Goal: Information Seeking & Learning: Learn about a topic

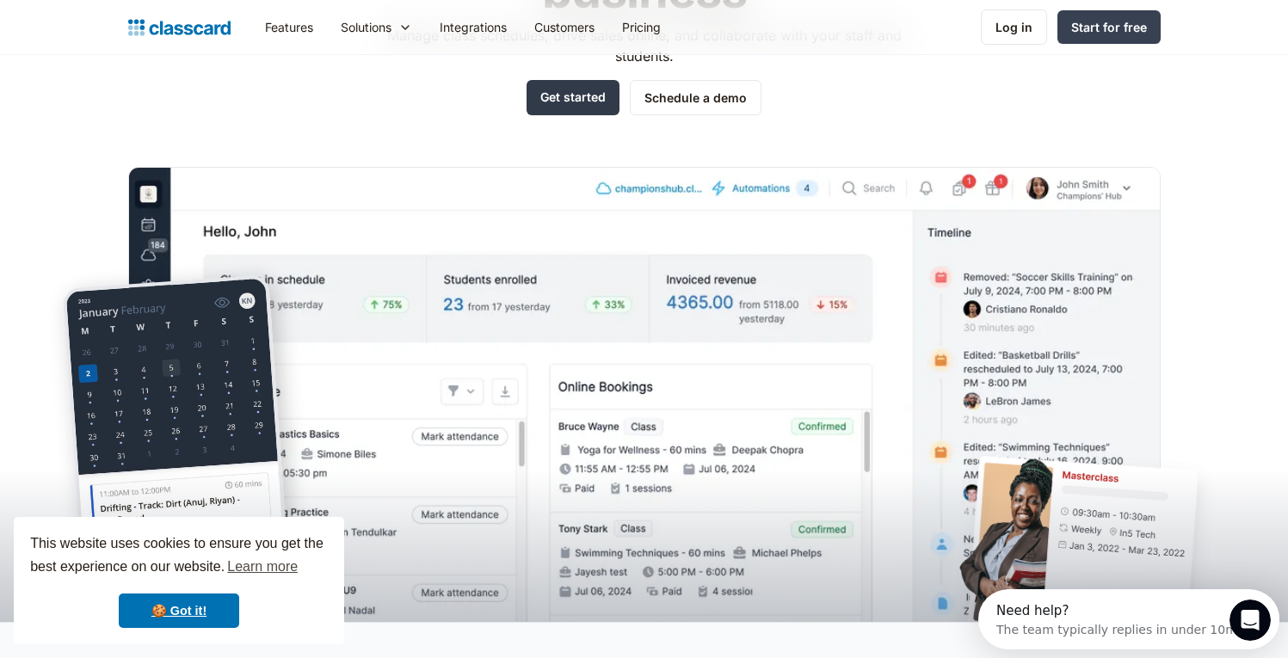
click at [577, 91] on link "Get started" at bounding box center [573, 97] width 93 height 35
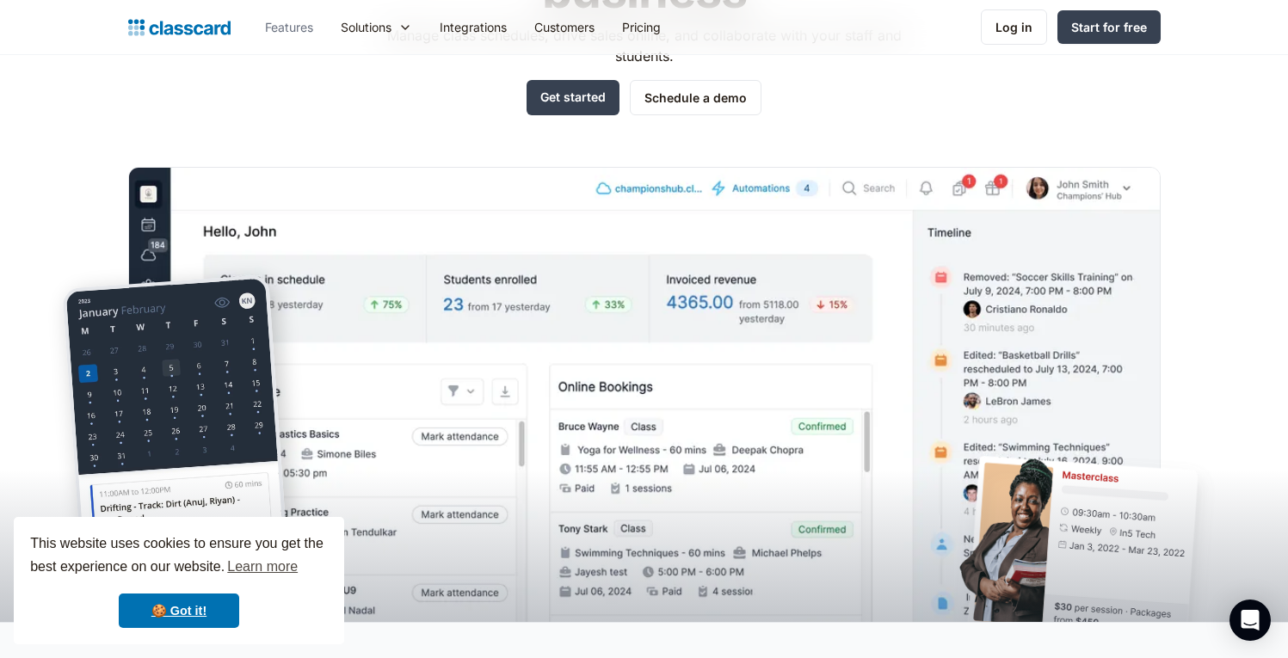
click at [291, 34] on link "Features" at bounding box center [289, 27] width 76 height 39
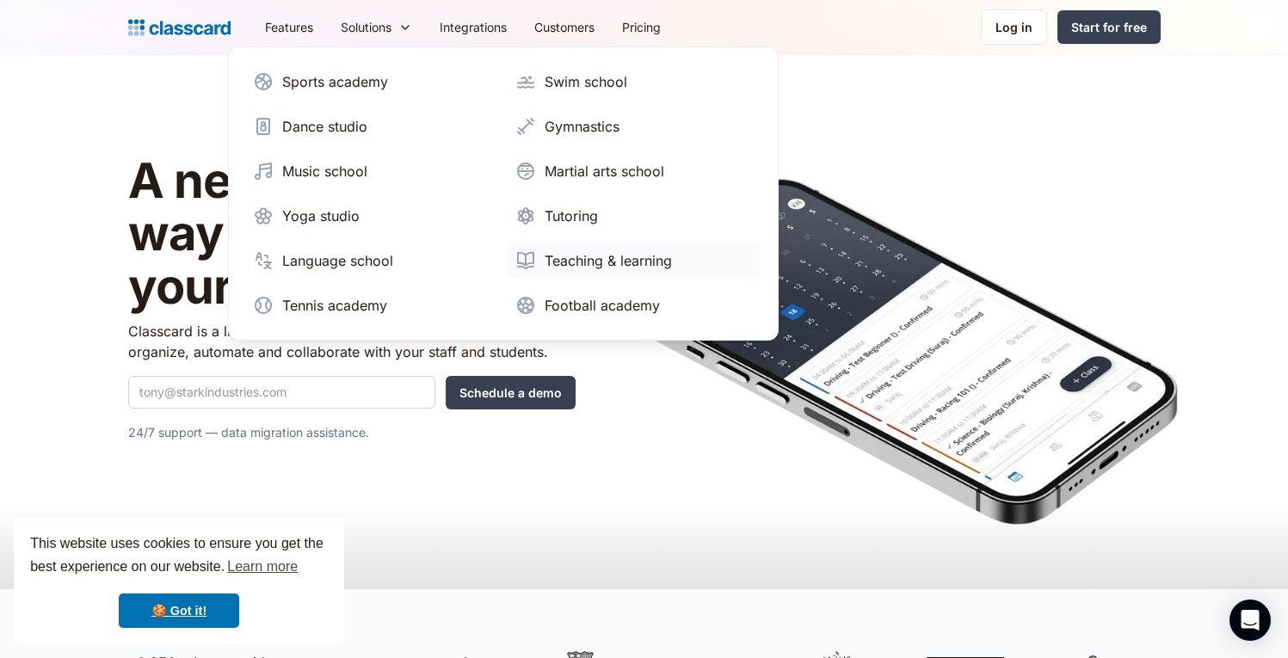
click at [582, 258] on div "Teaching & learning" at bounding box center [608, 260] width 127 height 21
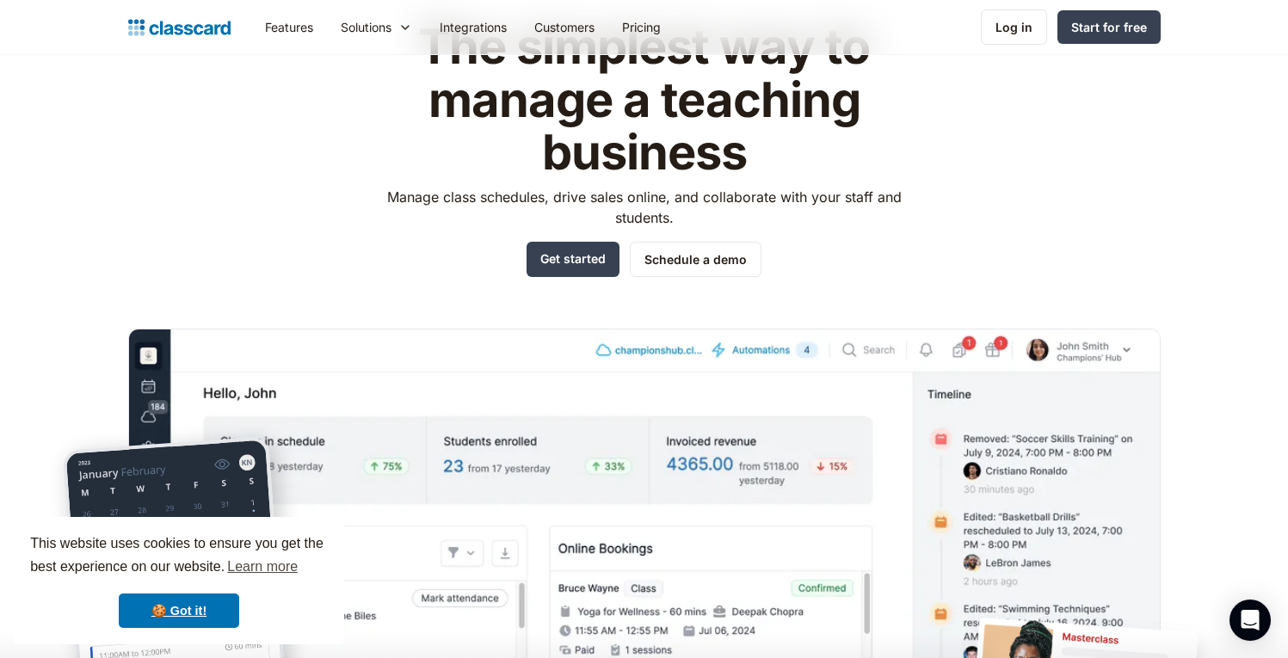
scroll to position [109, 0]
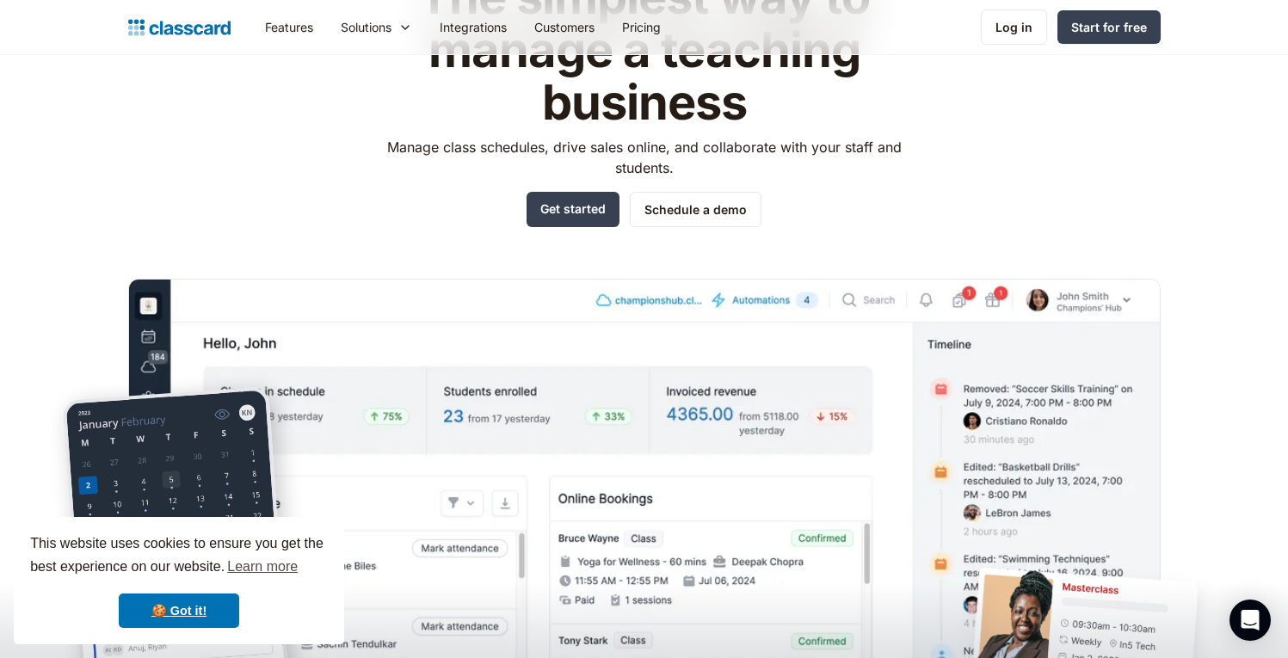
scroll to position [533, 0]
